Goal: Information Seeking & Learning: Learn about a topic

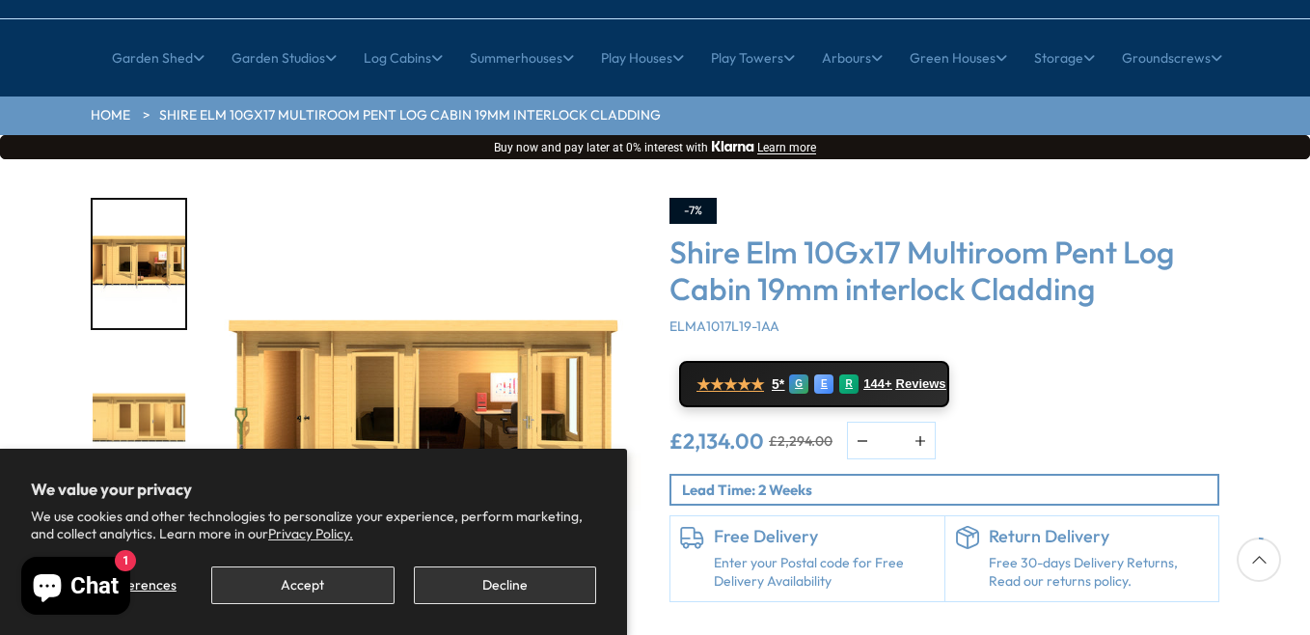
scroll to position [193, 0]
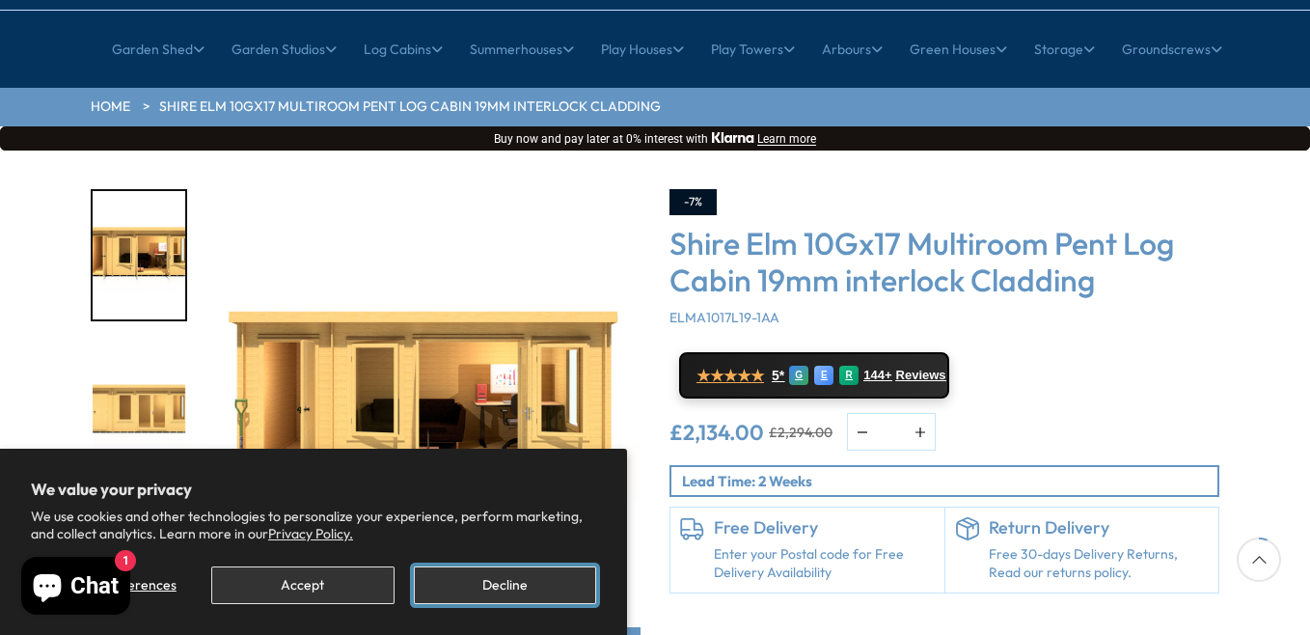
click at [484, 590] on button "Decline" at bounding box center [505, 585] width 182 height 38
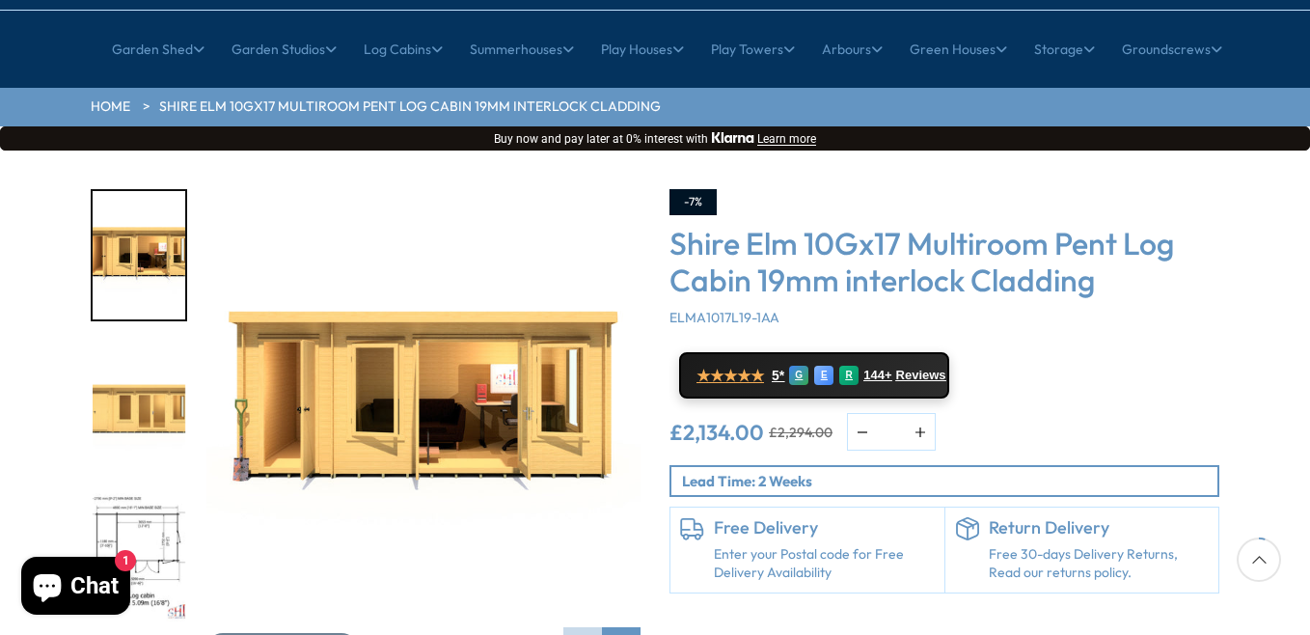
scroll to position [0, 0]
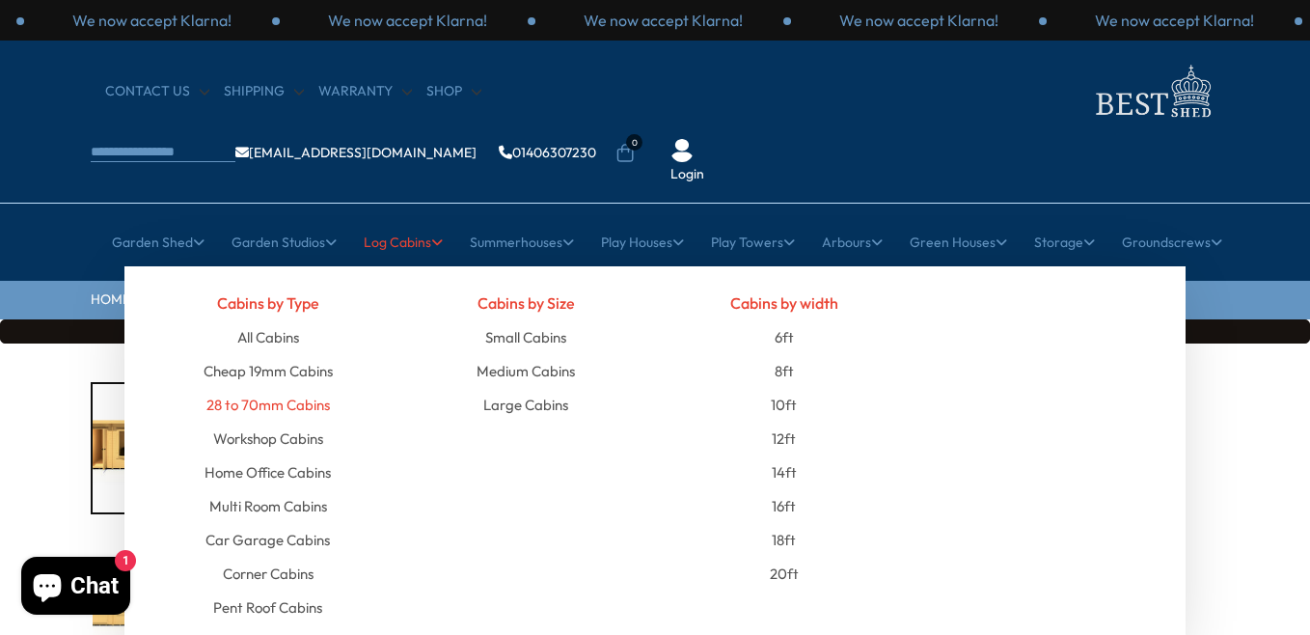
click at [285, 388] on link "28 to 70mm Cabins" at bounding box center [267, 405] width 123 height 34
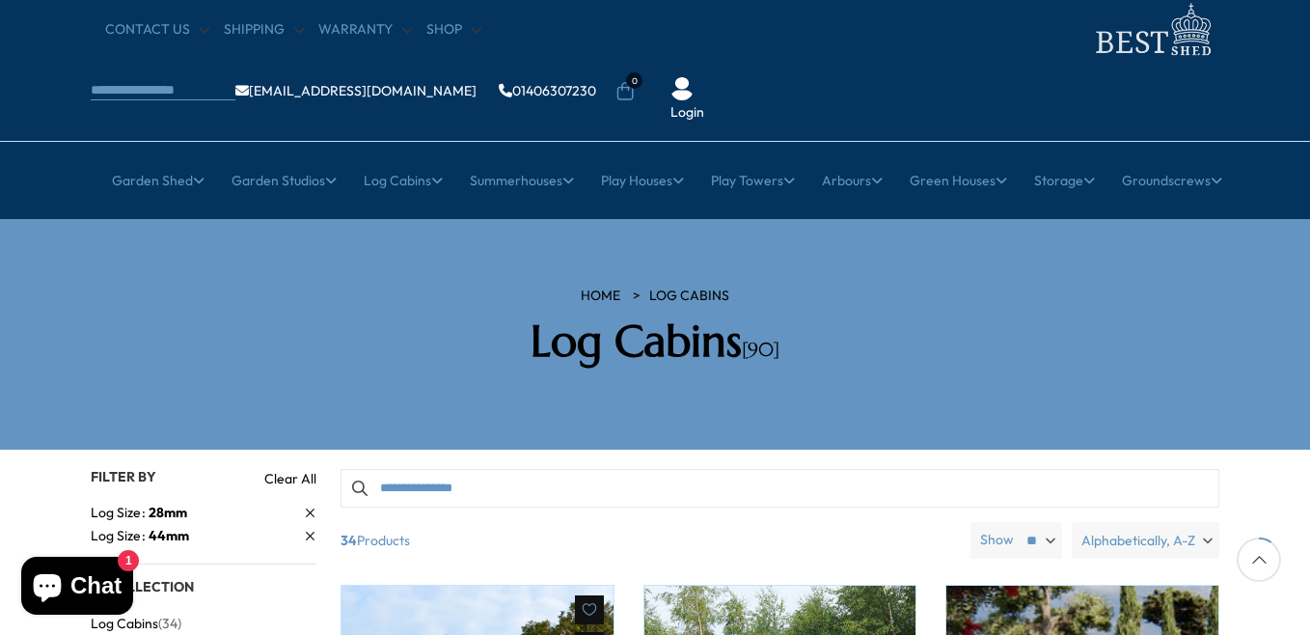
scroll to position [289, 0]
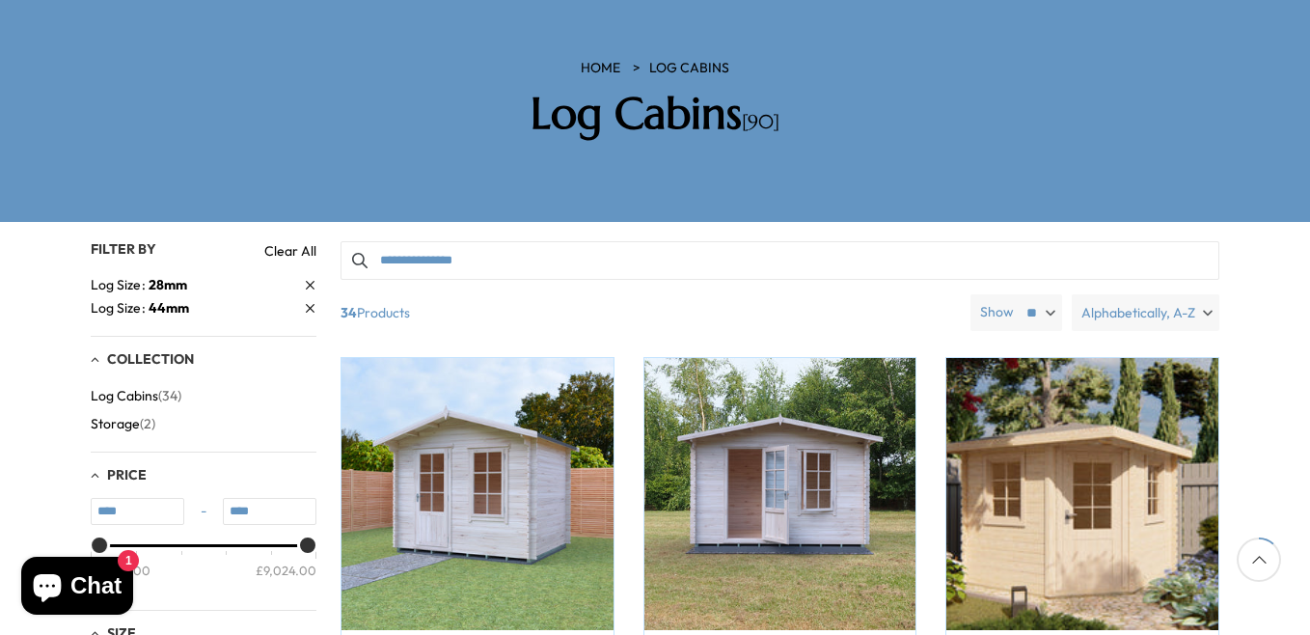
click at [306, 280] on icon at bounding box center [310, 285] width 11 height 11
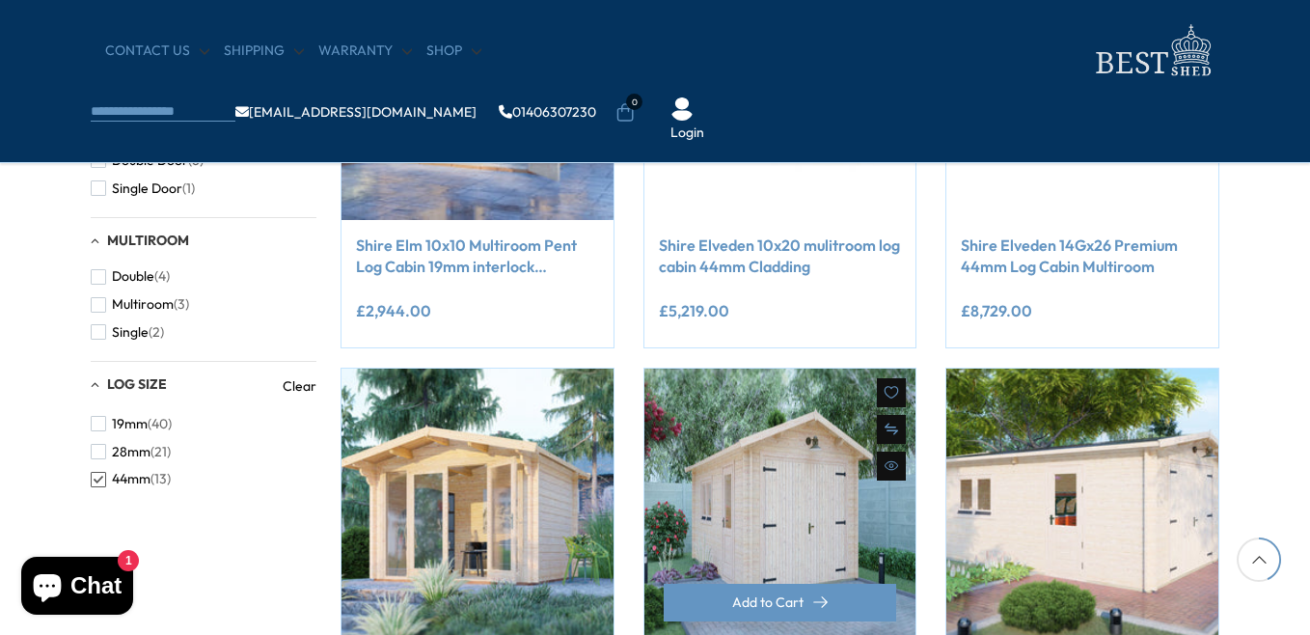
scroll to position [1157, 0]
